Goal: Communication & Community: Answer question/provide support

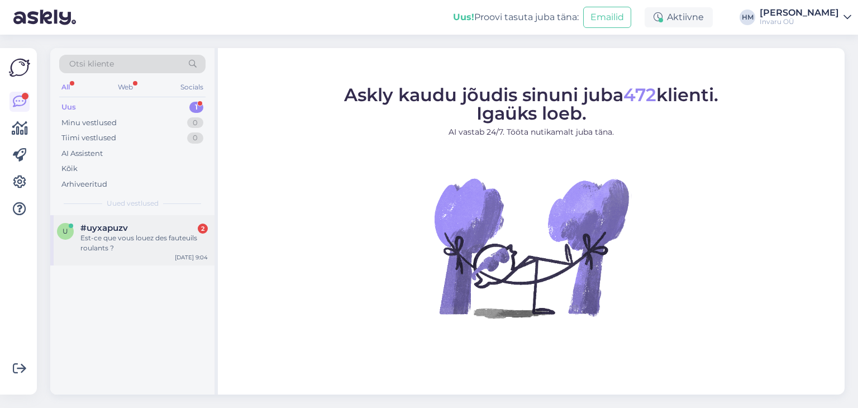
click at [126, 239] on div "Est-ce que vous louez des fauteuils roulants ?" at bounding box center [143, 243] width 127 height 20
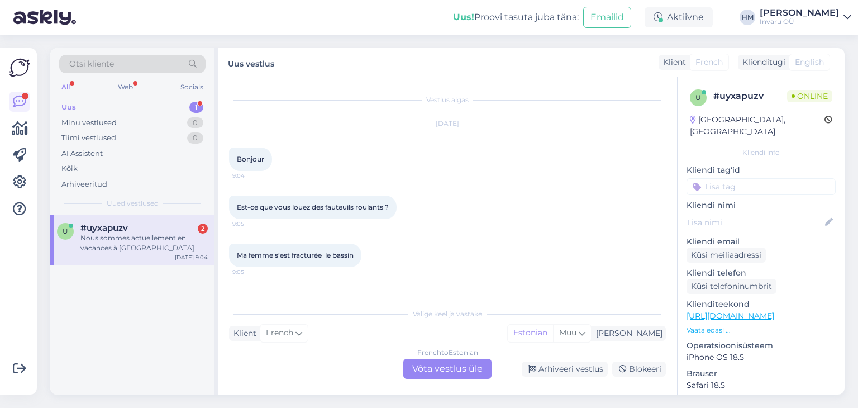
scroll to position [35, 0]
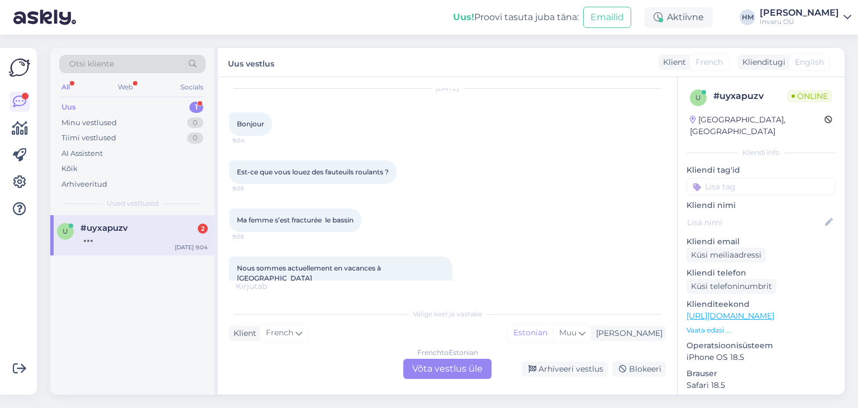
click at [437, 367] on div "French to Estonian Võta vestlus üle" at bounding box center [447, 369] width 88 height 20
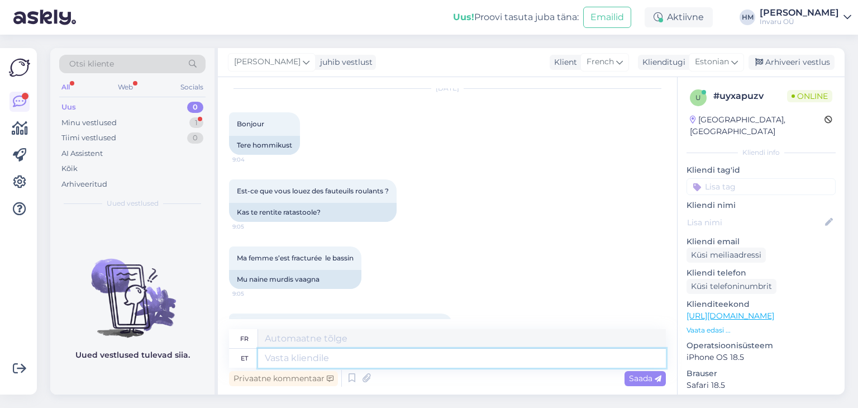
click at [290, 360] on textarea at bounding box center [462, 357] width 408 height 19
type textarea "Tere,"
type textarea "Bonjour,"
type textarea "Tere, rendi"
type textarea "Bonjour, louer"
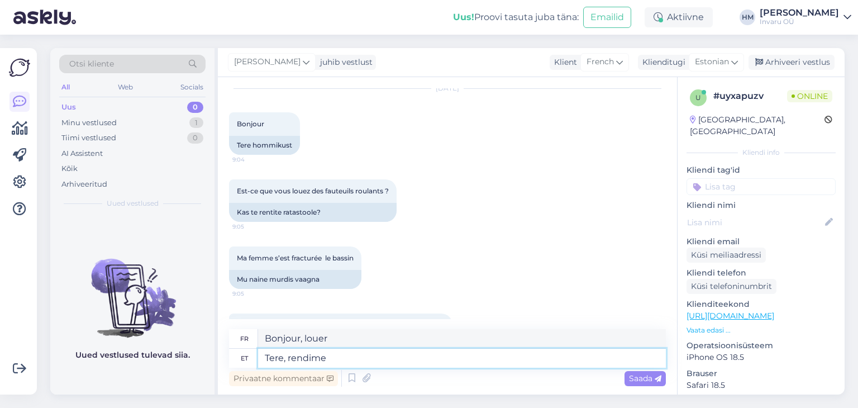
type textarea "Tere, rendime"
type textarea "Bonjour, nous louons"
type textarea "Tere, rendime küll"
type textarea "Bonjour, nous louons."
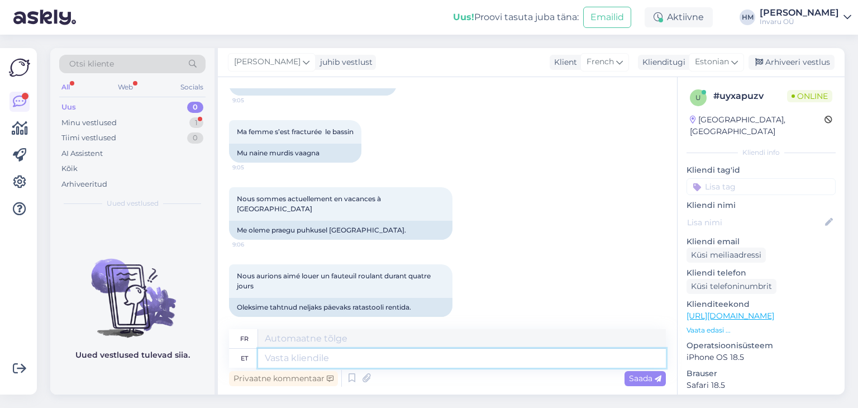
scroll to position [228, 0]
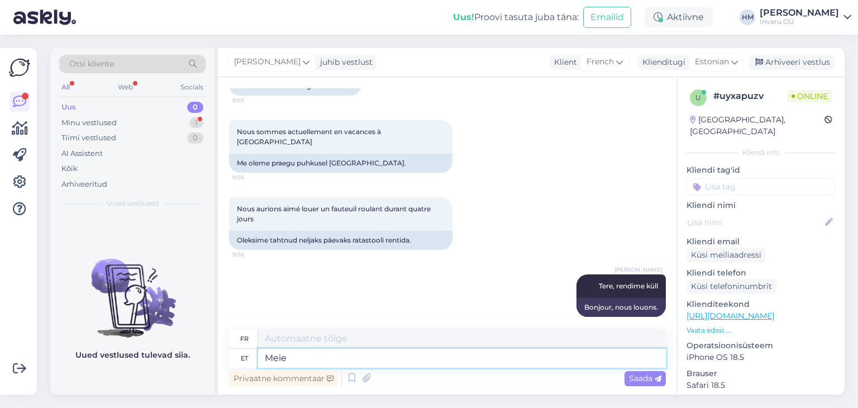
type textarea "Meie"
type textarea "Notre"
type textarea "Meie esindused"
type textarea "Nos bureaux"
type textarea "Meie esindused asuvad"
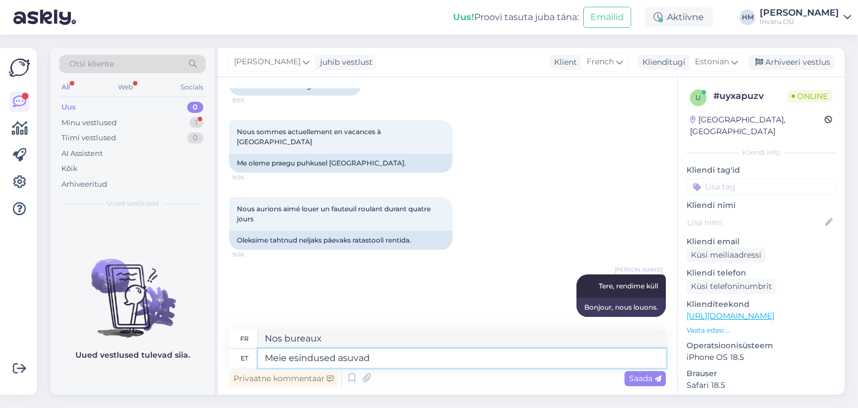
type textarea "Nos bureaux sont situés"
paste textarea "[URL][DOMAIN_NAME]"
type textarea "Meie esindused asuvad [URL][DOMAIN_NAME]"
type textarea "Nos bureaux de représentation sont situés [URL][DOMAIN_NAME]"
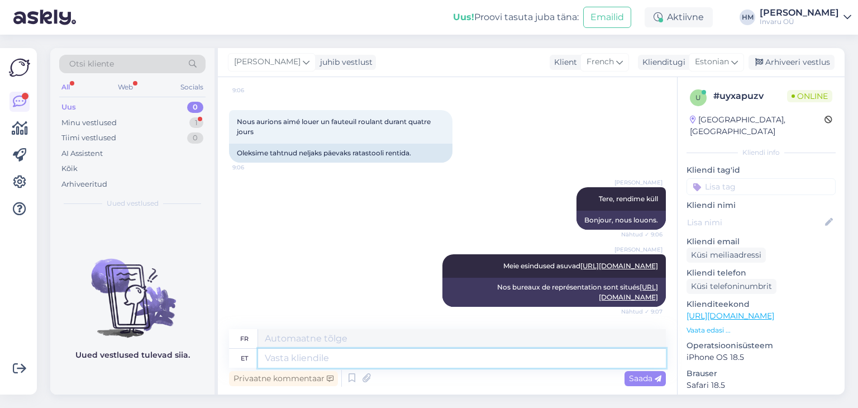
scroll to position [517, 0]
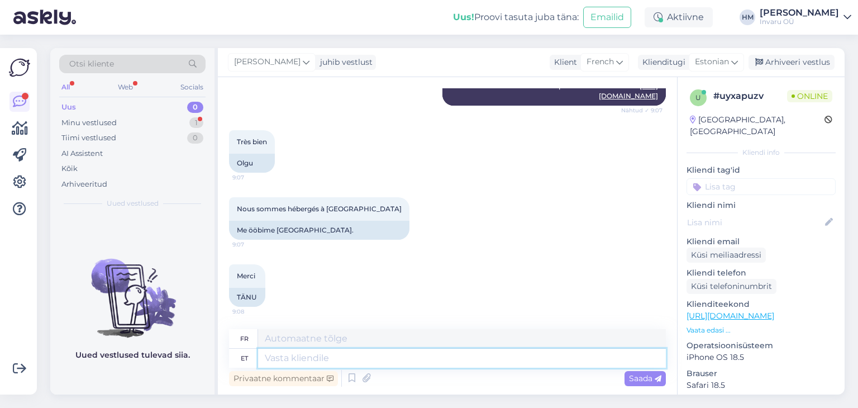
click at [331, 353] on textarea at bounding box center [462, 357] width 408 height 19
type textarea "siis"
type textarea "alors"
type textarea "siis on"
type textarea "alors c'est"
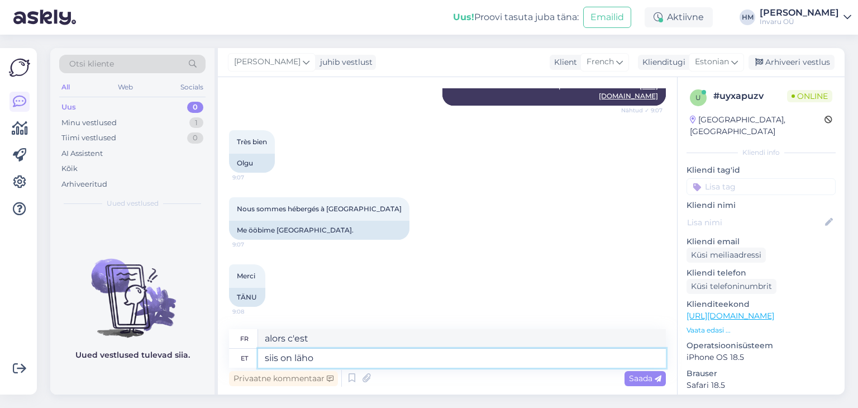
type textarea "siis on läh"
type textarea "alors c'est proche"
type textarea "siis on lähim"
type textarea "alors le plus proche est"
type textarea "siis on [PERSON_NAME]"
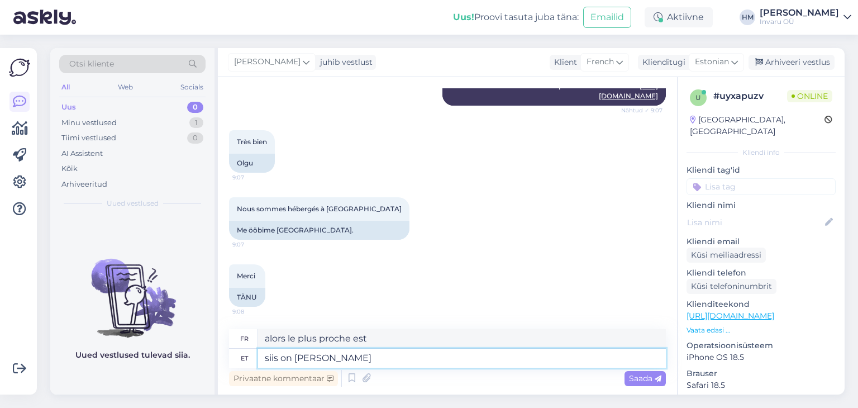
type textarea "alors le plus proche est [GEOGRAPHIC_DATA]"
type textarea "siis on lähim Mustamäe tee"
type textarea "alors la route la plus proche est la route de [GEOGRAPHIC_DATA]"
type textarea "siis on lähim [STREET_ADDRESS]"
type textarea "alors le plus proche est la route [GEOGRAPHIC_DATA] 6b"
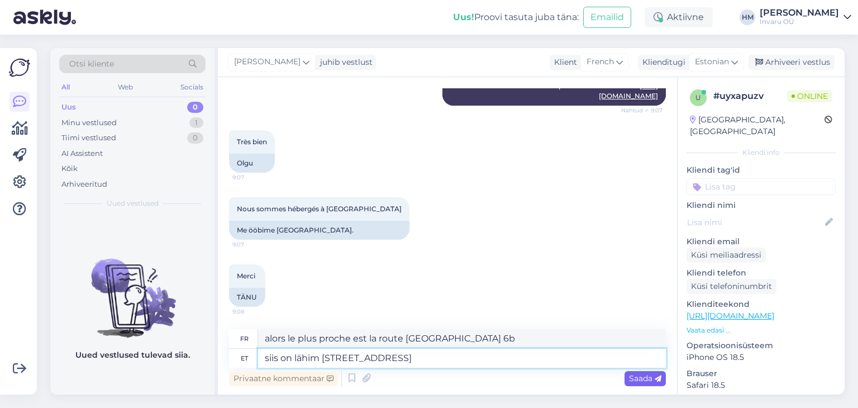
type textarea "siis on lähim [STREET_ADDRESS]"
click at [646, 376] on span "Saada" at bounding box center [645, 378] width 32 height 10
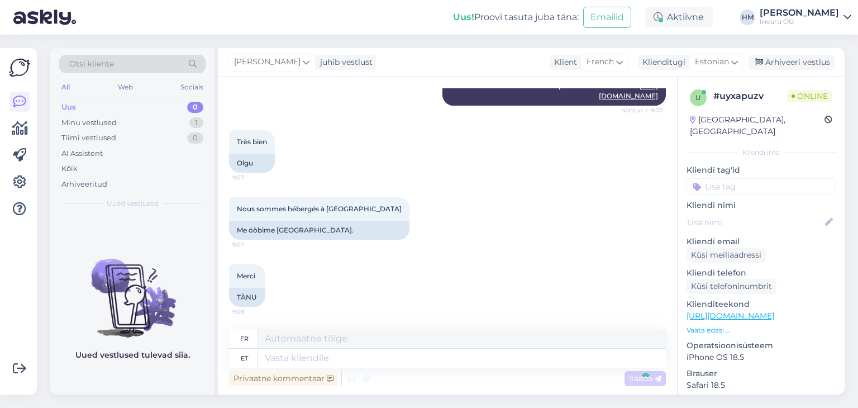
scroll to position [584, 0]
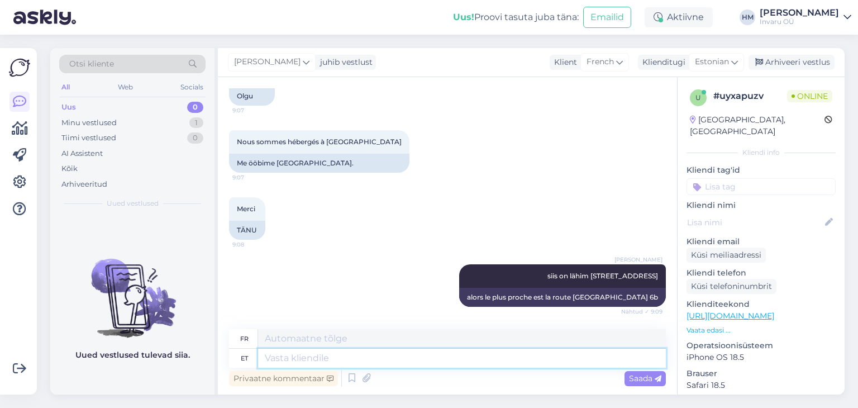
click at [266, 359] on textarea at bounding box center [462, 357] width 408 height 19
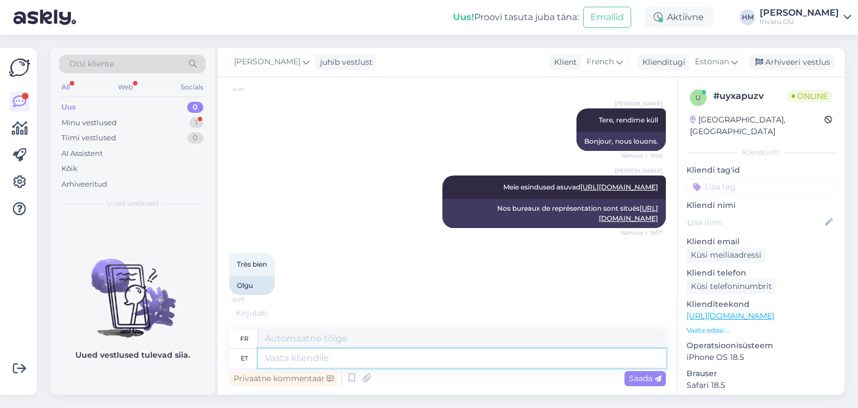
scroll to position [785, 0]
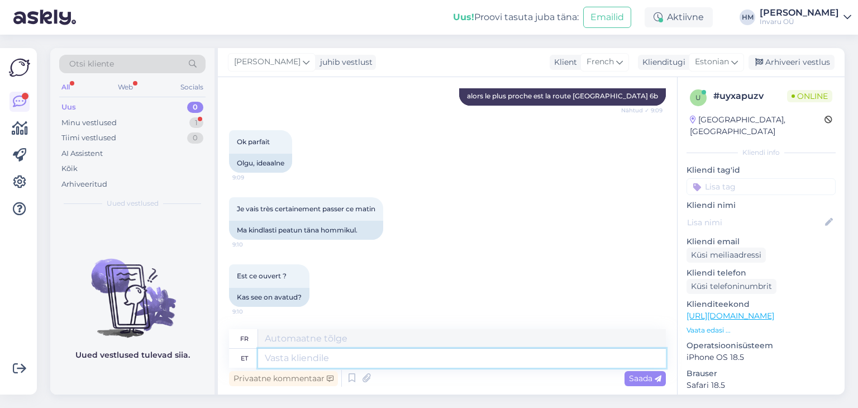
click at [332, 354] on textarea at bounding box center [462, 357] width 408 height 19
type textarea "jah,"
type textarea "Oui,"
type textarea "jah, on a"
type textarea "oui, il y en a"
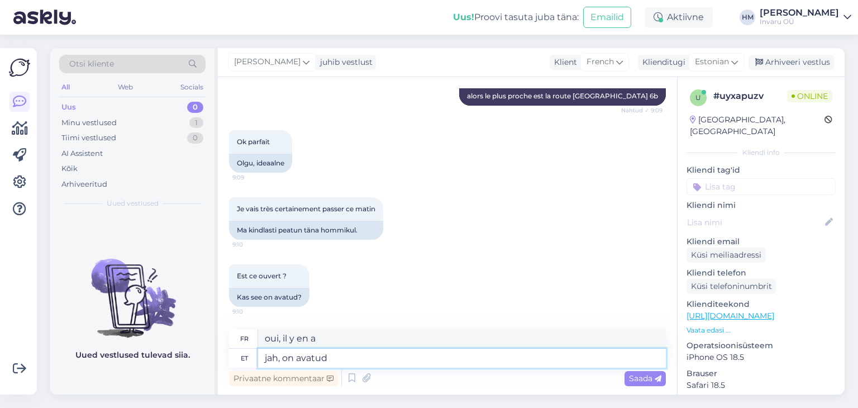
type textarea "jah, on avatud"
type textarea "oui, c'est ouvert"
type textarea "jah, on avatud 9-18"
type textarea "oui, ouvert de 9h à 18h"
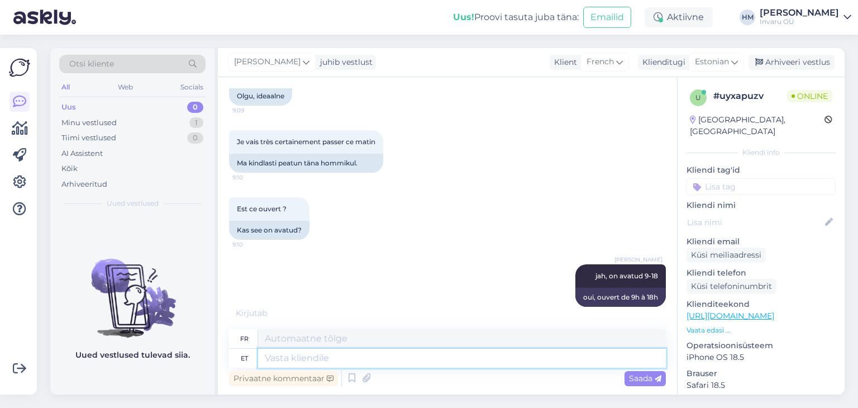
scroll to position [919, 0]
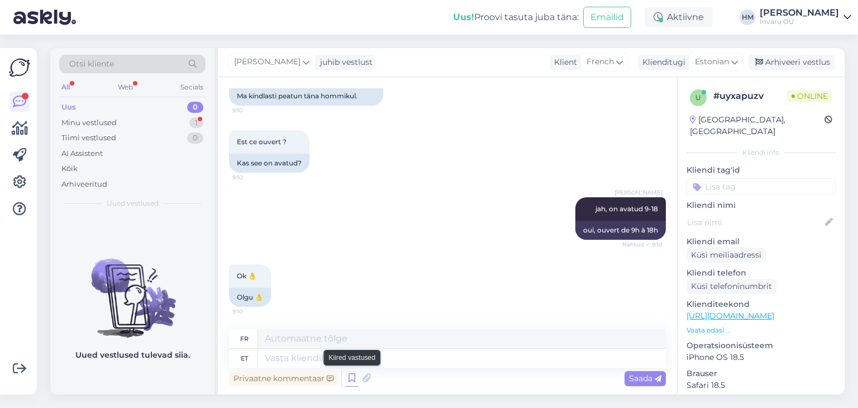
click at [348, 373] on icon at bounding box center [351, 378] width 13 height 17
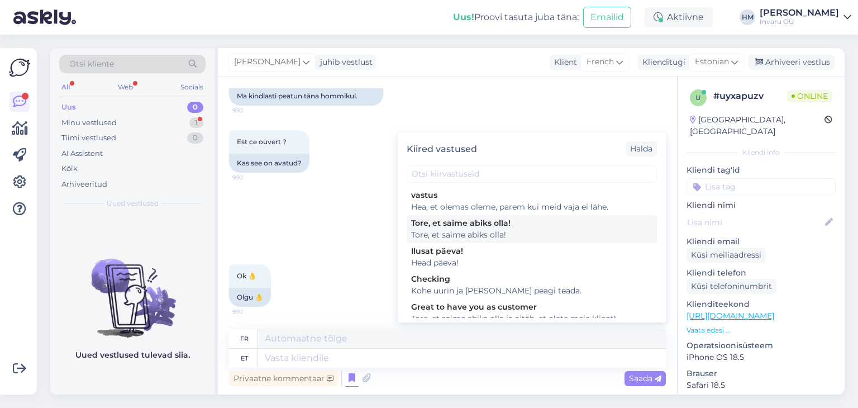
click at [430, 223] on div "Tore, et saime abiks olla!" at bounding box center [531, 223] width 241 height 12
type textarea "Heureux que nous puissions être utiles !"
type textarea "Tore, et saime abiks olla!"
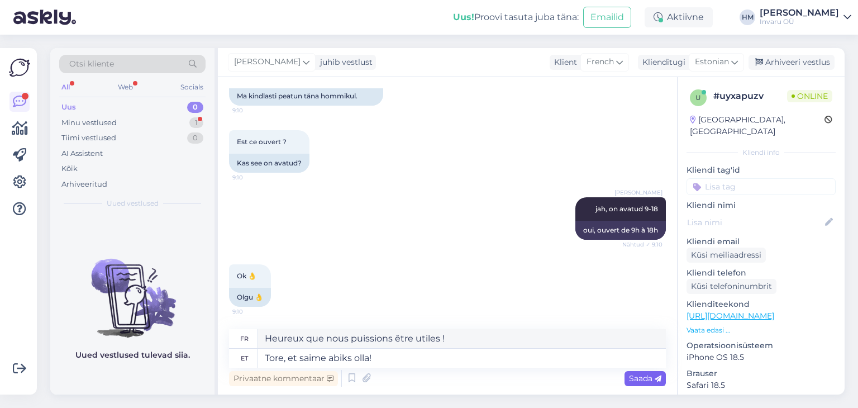
click at [629, 382] on span "Saada" at bounding box center [645, 378] width 32 height 10
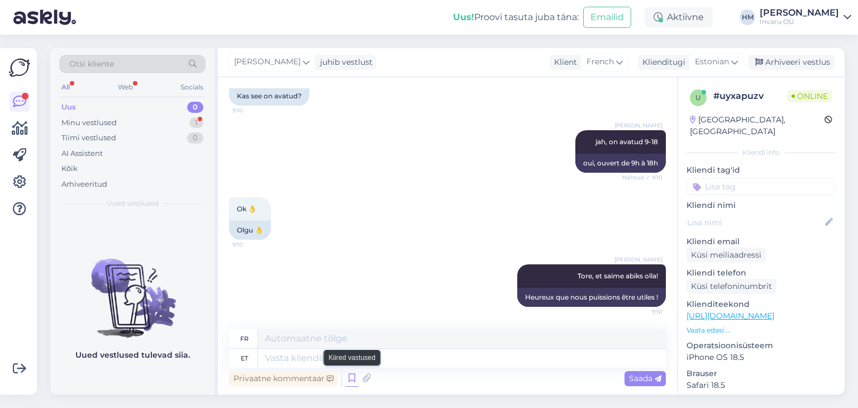
click at [348, 379] on icon at bounding box center [351, 378] width 13 height 17
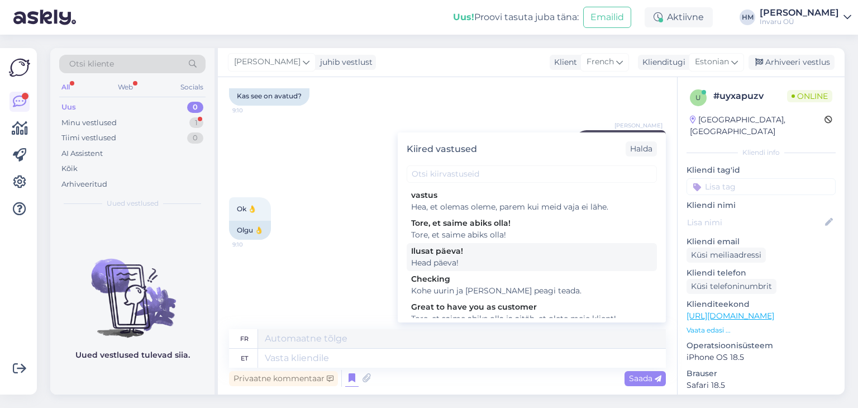
click at [447, 248] on div "Ilusat päeva!" at bounding box center [531, 251] width 241 height 12
type textarea "Bonne journée!"
type textarea "Head päeva!"
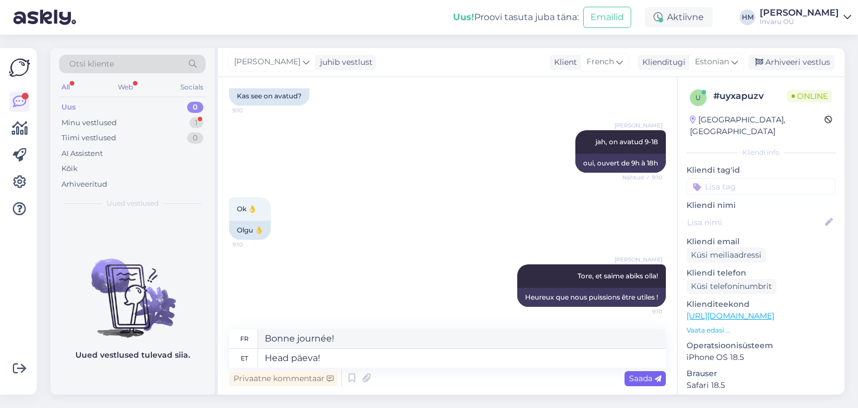
click at [630, 380] on span "Saada" at bounding box center [645, 378] width 32 height 10
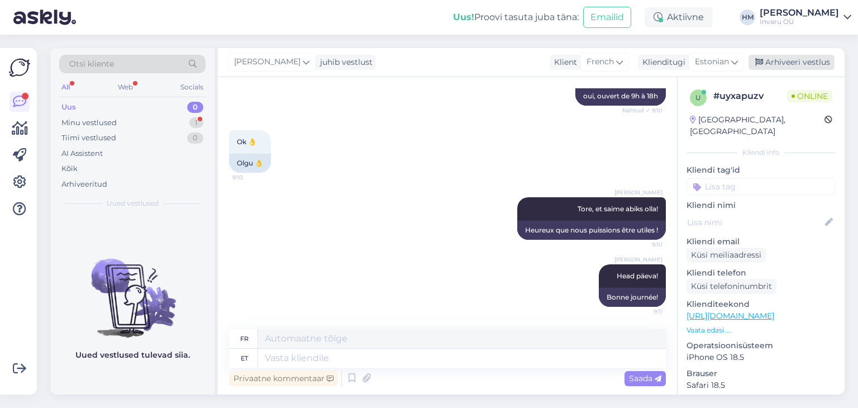
click at [805, 58] on div "Arhiveeri vestlus" at bounding box center [791, 62] width 86 height 15
